Goal: Check status: Check status

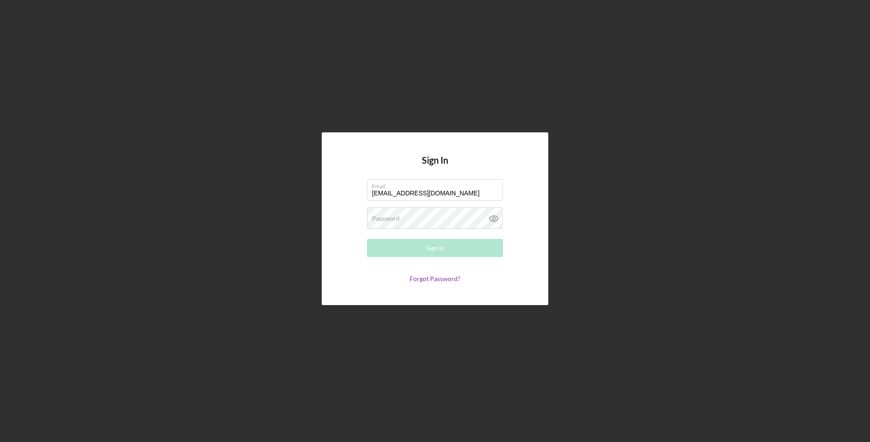
type input "[EMAIL_ADDRESS][DOMAIN_NAME]"
click at [492, 221] on icon at bounding box center [493, 219] width 9 height 6
click at [435, 248] on button "Sign In" at bounding box center [435, 248] width 136 height 18
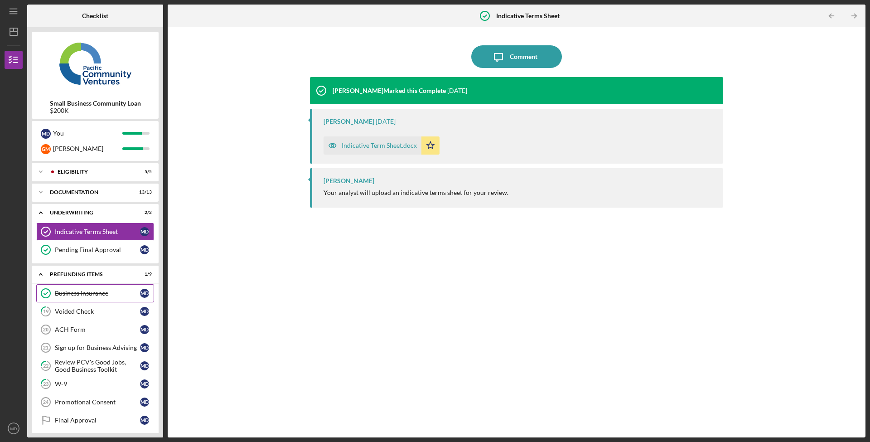
click at [103, 292] on div "Business Insurance" at bounding box center [97, 292] width 85 height 7
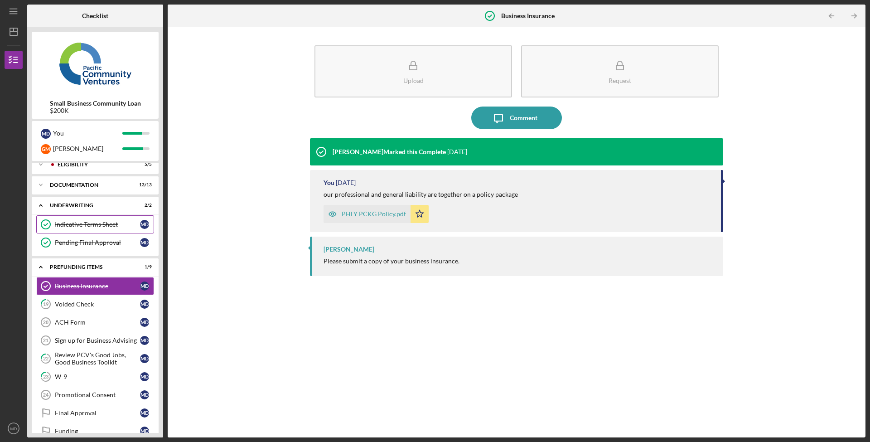
scroll to position [3, 0]
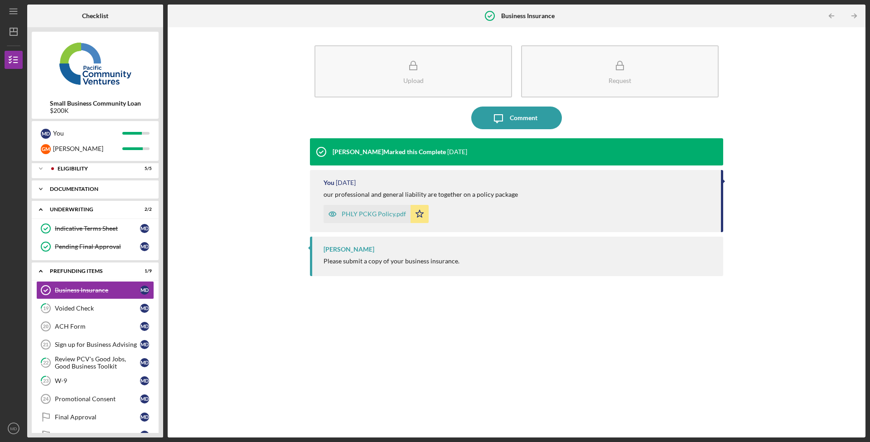
click at [48, 192] on icon "Icon/Expander" at bounding box center [41, 189] width 18 height 18
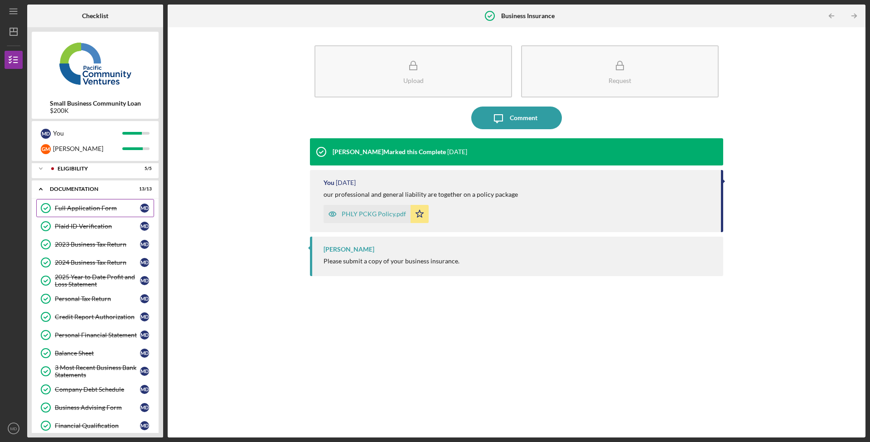
click at [84, 208] on div "Full Application Form" at bounding box center [97, 207] width 85 height 7
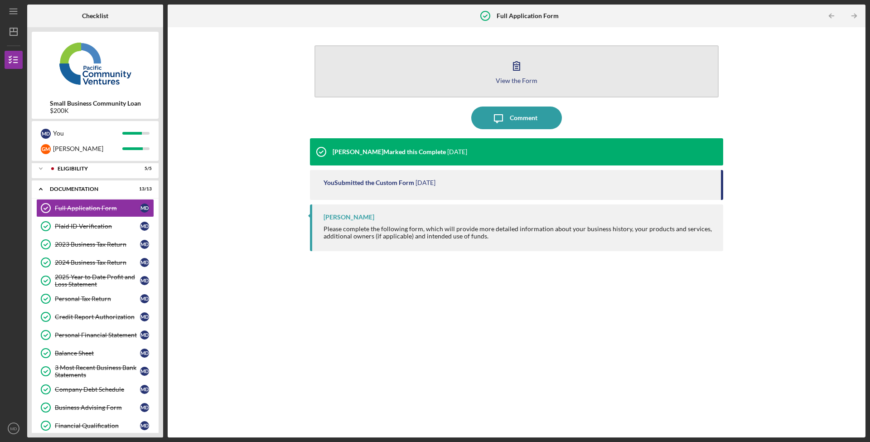
click at [464, 77] on button "View the Form Form" at bounding box center [516, 71] width 404 height 52
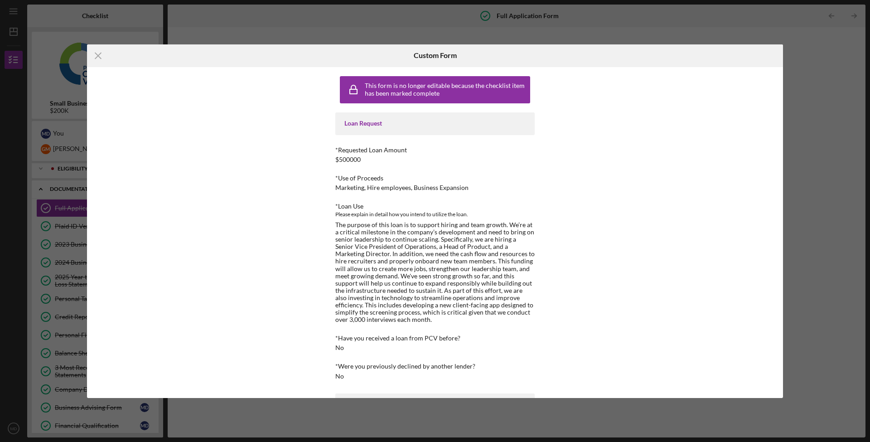
scroll to position [47, 0]
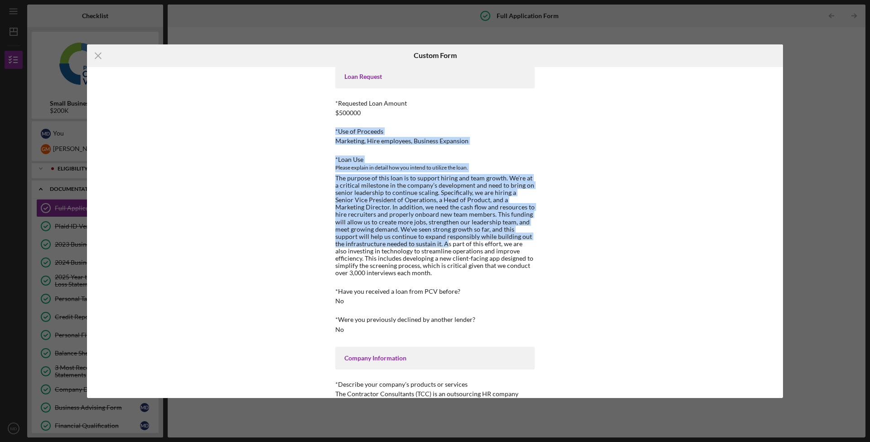
drag, startPoint x: 330, startPoint y: 177, endPoint x: 435, endPoint y: 242, distance: 123.9
click at [435, 242] on div "This form is no longer editable because the checklist item has been marked comp…" at bounding box center [434, 232] width 249 height 331
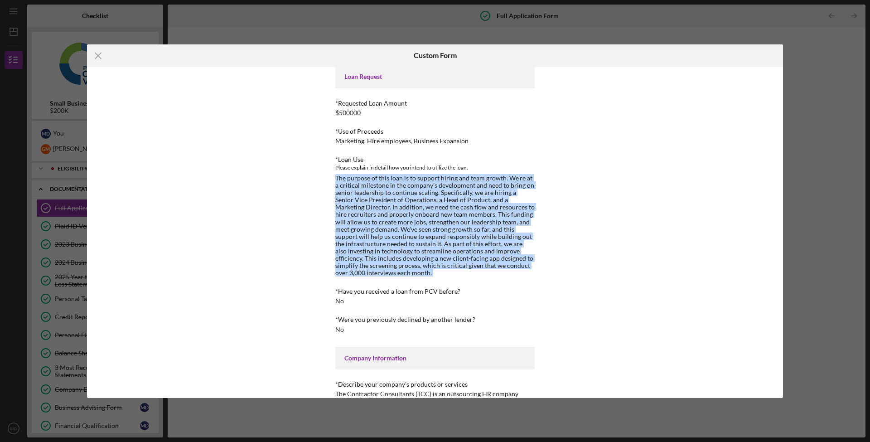
drag, startPoint x: 420, startPoint y: 276, endPoint x: 336, endPoint y: 181, distance: 127.4
copy div "The purpose of this loan is to support hiring and team growth. We’re at a criti…"
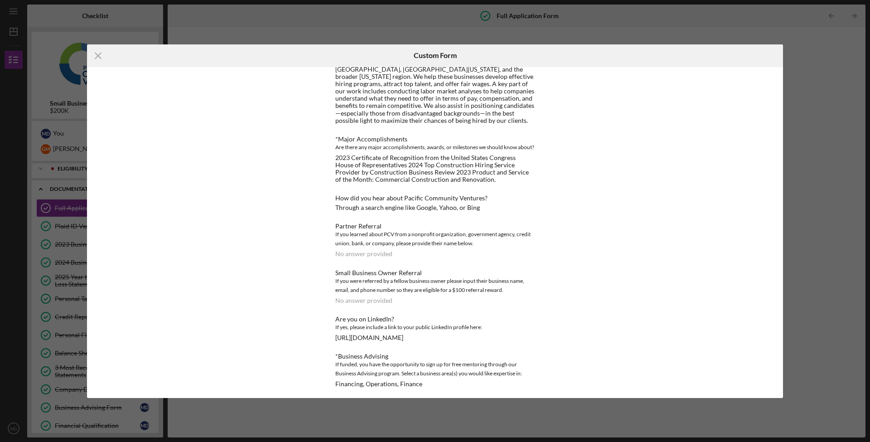
scroll to position [848, 0]
click at [96, 57] on icon "Icon/Menu Close" at bounding box center [98, 55] width 23 height 23
